Goal: Task Accomplishment & Management: Manage account settings

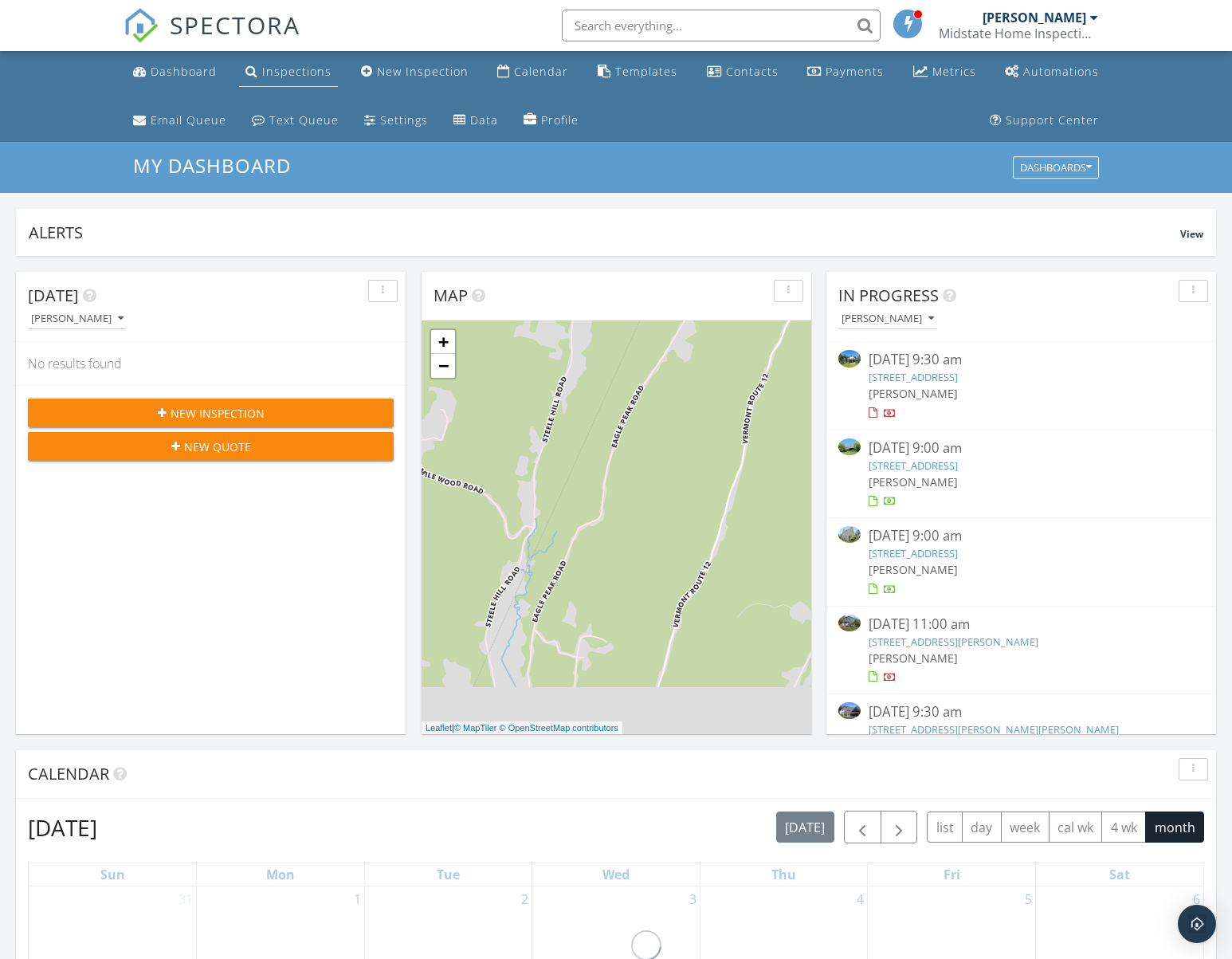
scroll to position [1476, 1257]
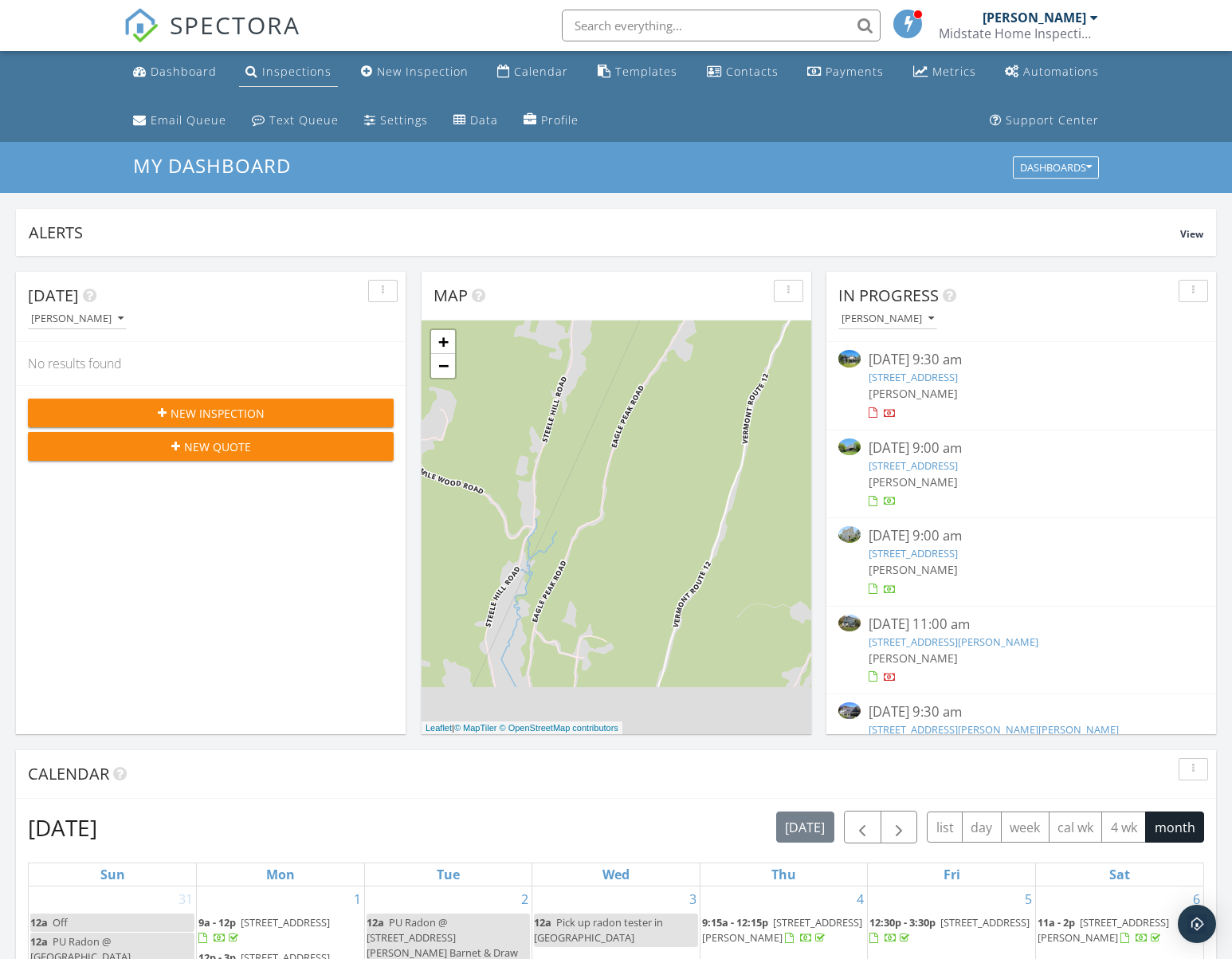
click at [305, 73] on div "Inspections" at bounding box center [297, 72] width 69 height 16
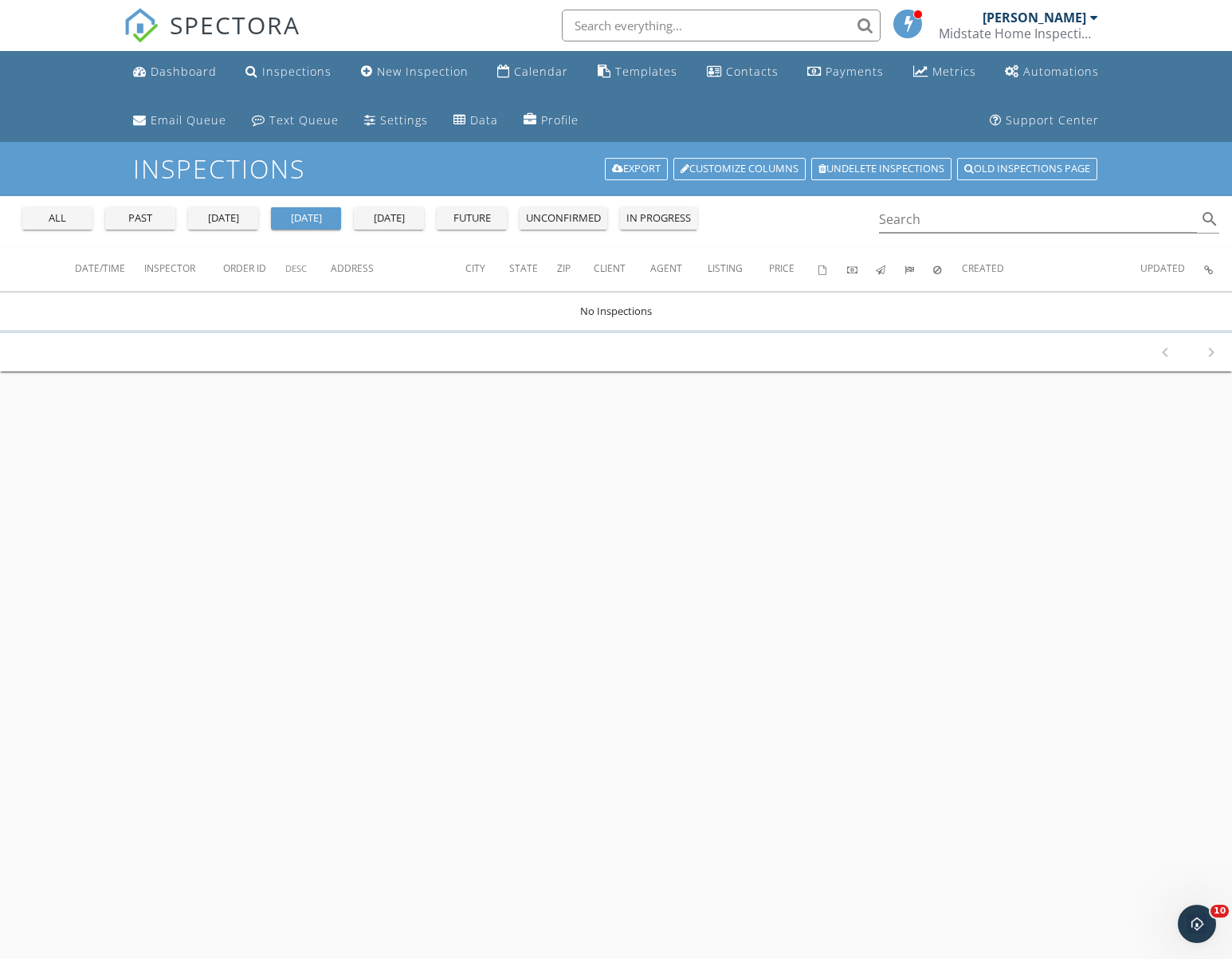
click at [139, 221] on div "past" at bounding box center [140, 219] width 57 height 16
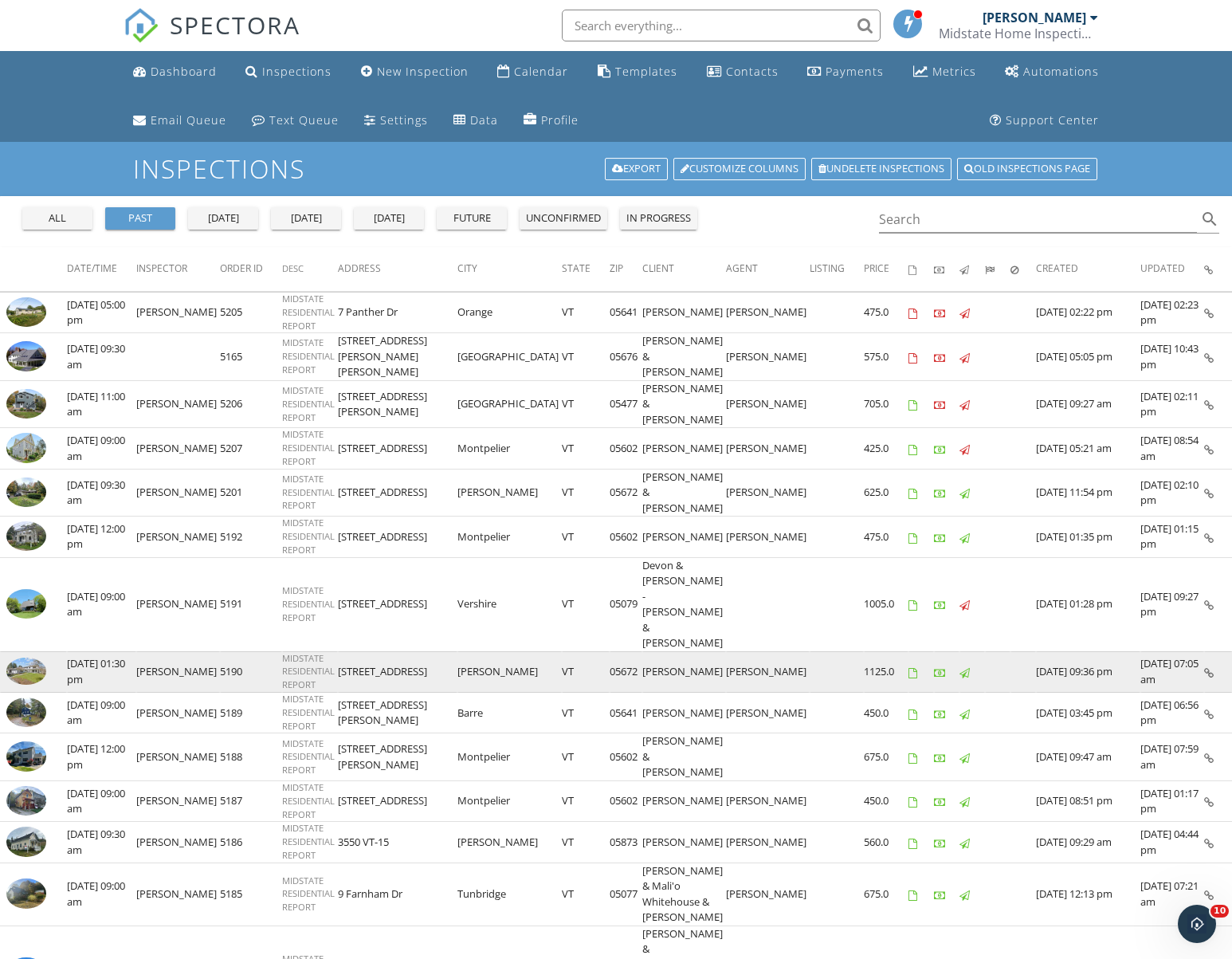
scroll to position [489, 0]
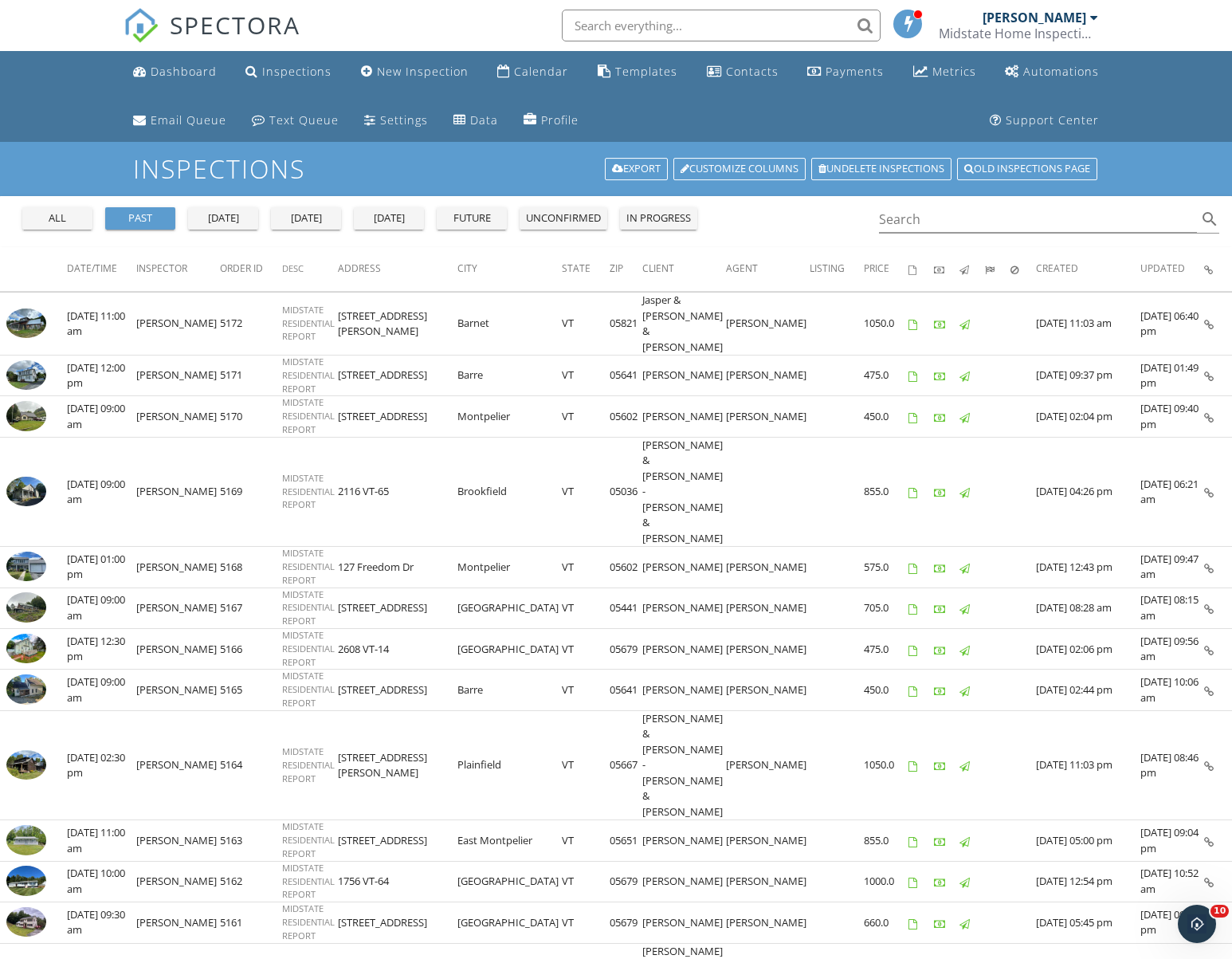
scroll to position [490, 0]
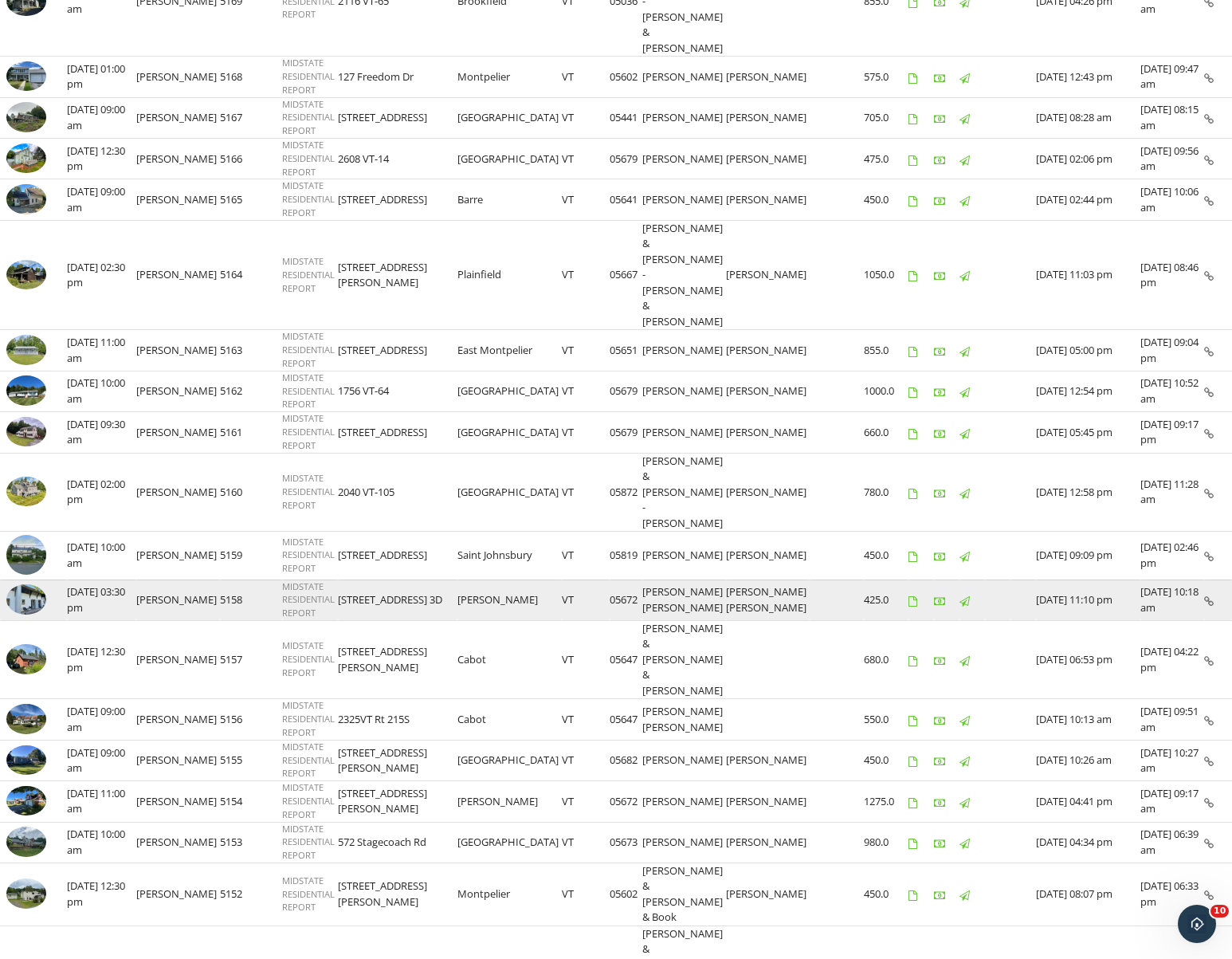
click at [32, 584] on img at bounding box center [26, 599] width 40 height 30
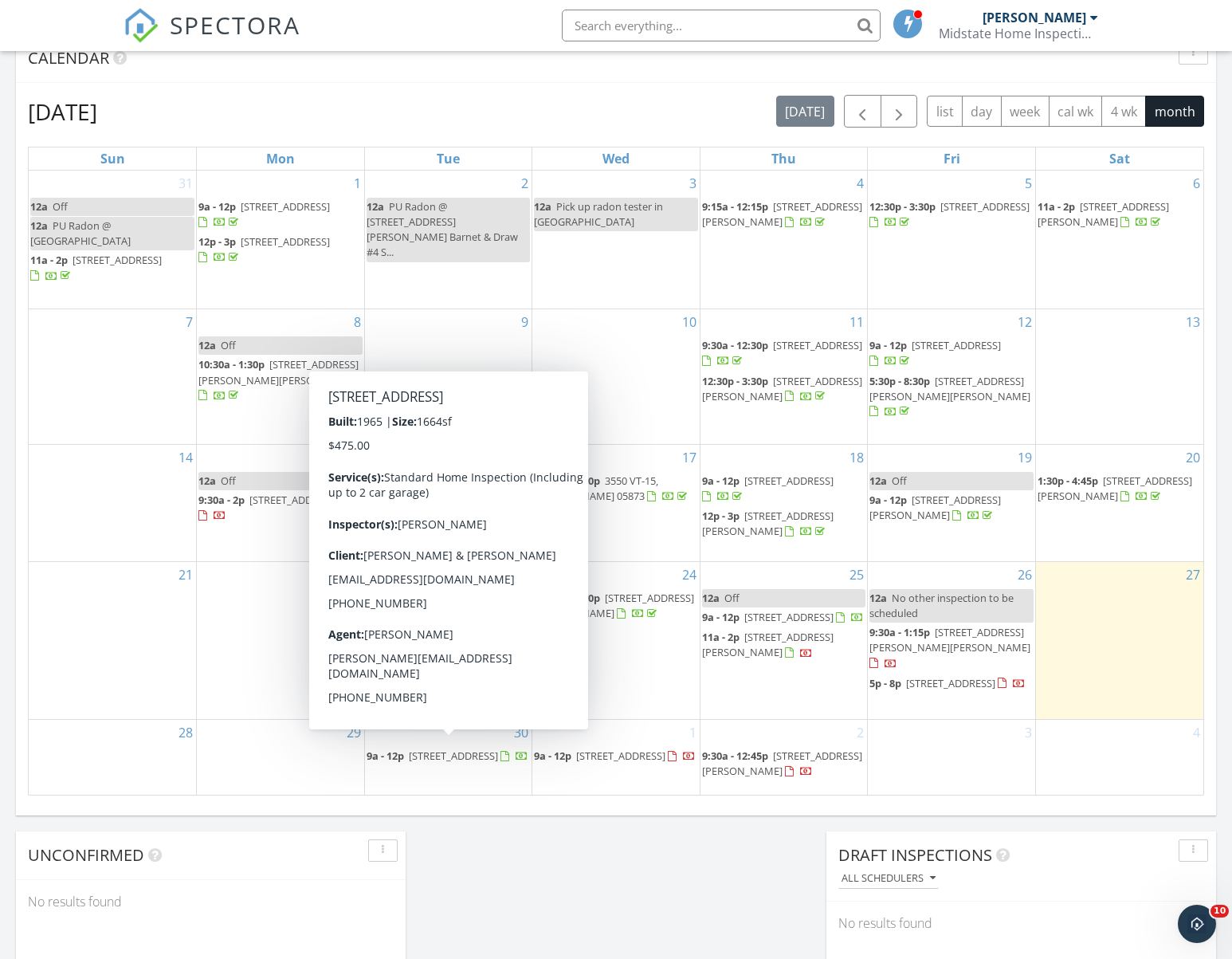
click at [606, 890] on div "Today Bob Winters No results found New Inspection New Quote Map + − Leaflet | ©…" at bounding box center [616, 265] width 1232 height 1451
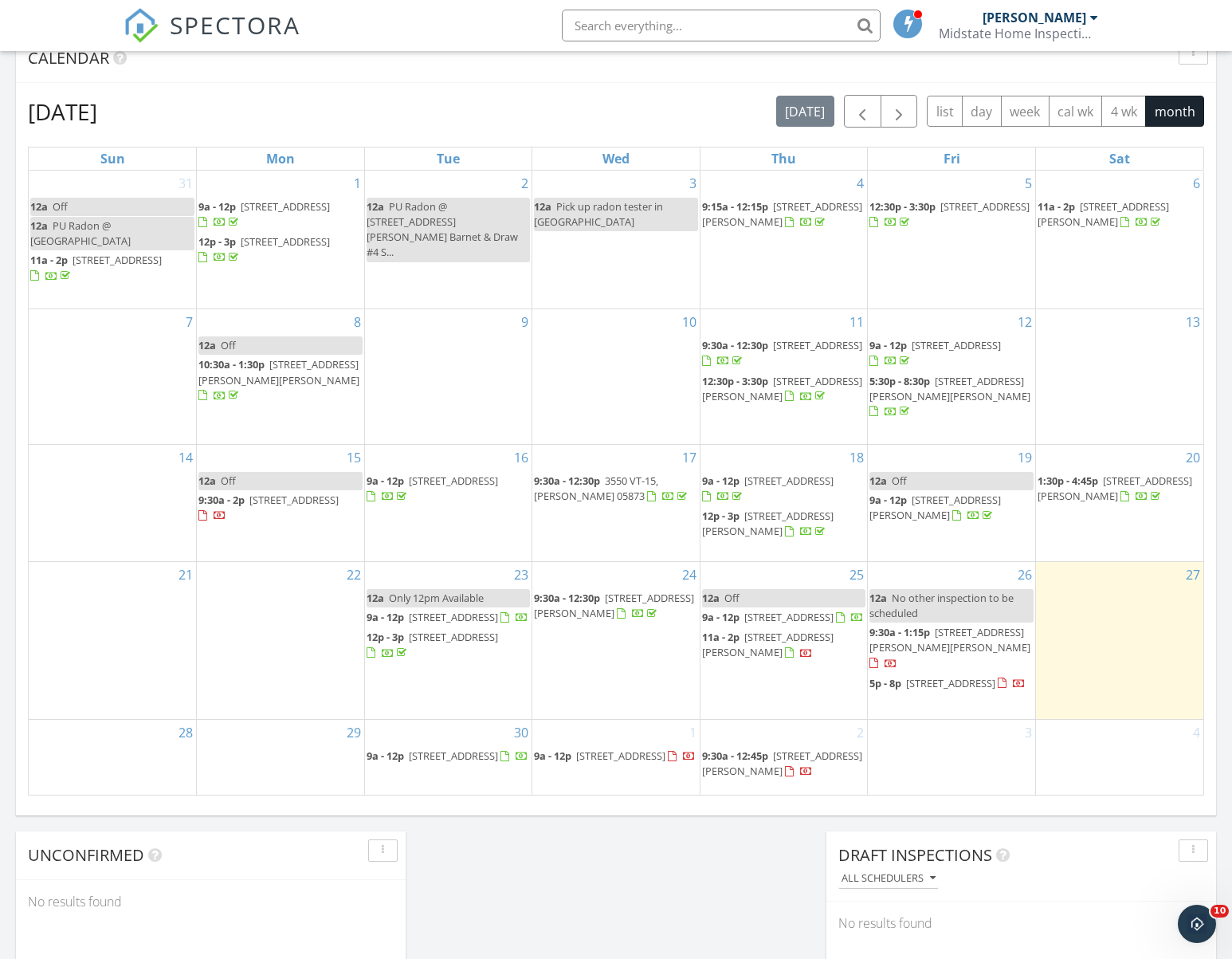
click at [430, 617] on span "9a - 12p 39 North Rd, Vershire 05079" at bounding box center [447, 618] width 162 height 16
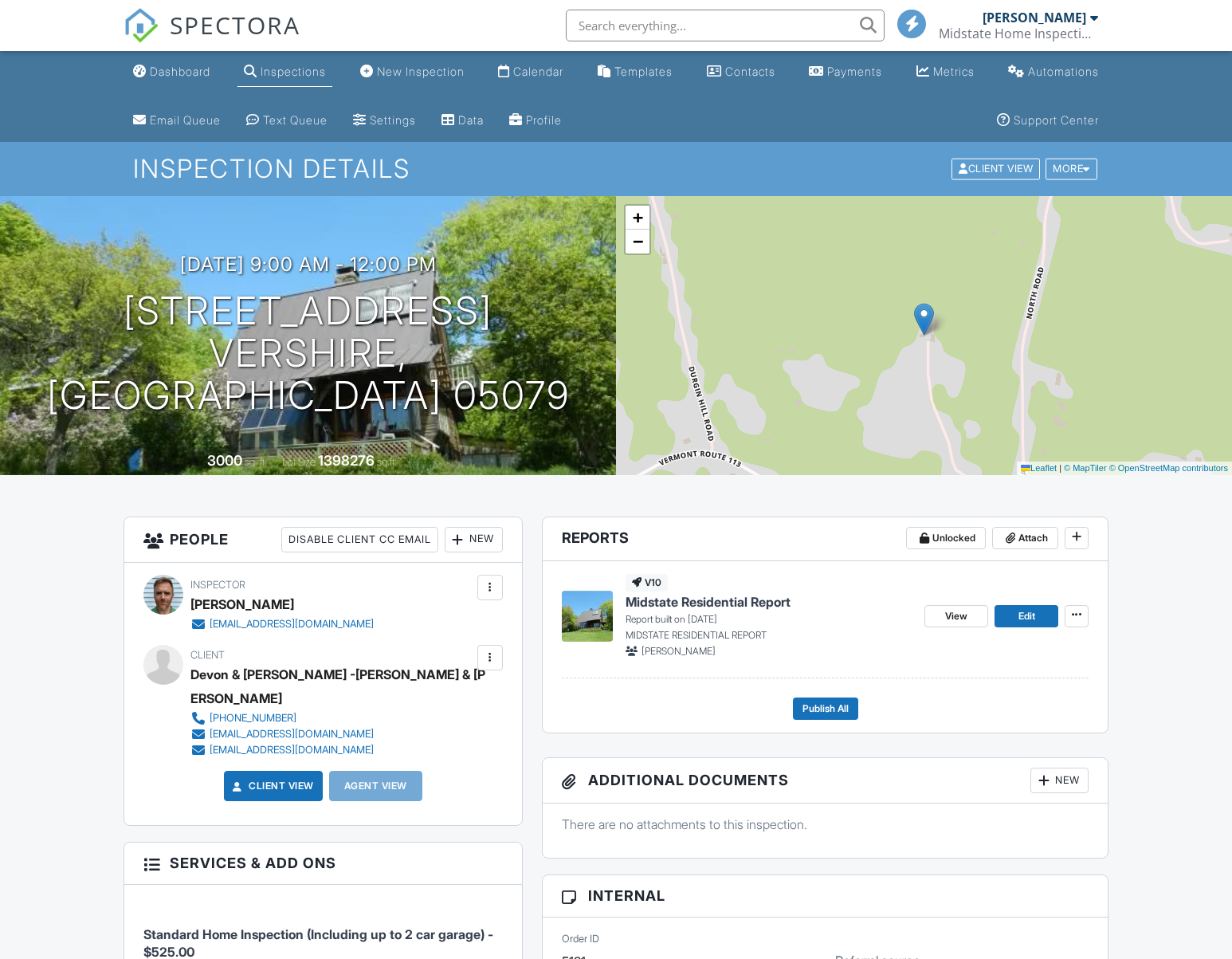
click at [711, 602] on span "Midstate Residential Report" at bounding box center [708, 601] width 165 height 17
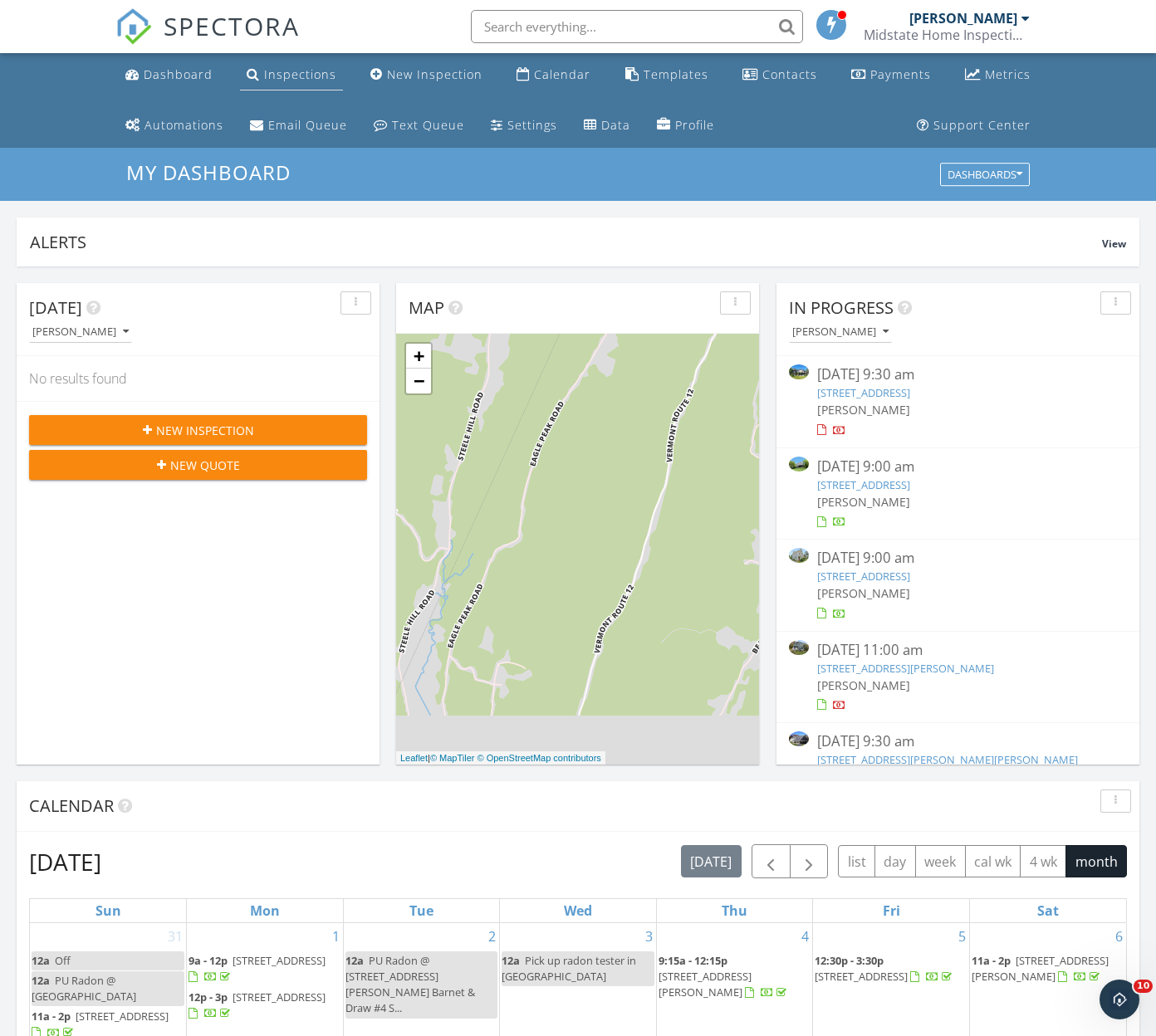
click at [285, 84] on link "Inspections" at bounding box center [292, 75] width 103 height 31
